Goal: Obtain resource: Obtain resource

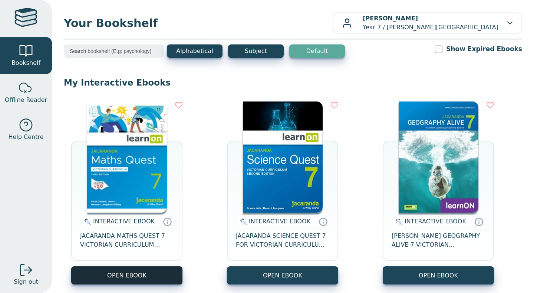
click at [145, 273] on button "OPEN EBOOK" at bounding box center [126, 275] width 111 height 18
